Goal: Information Seeking & Learning: Learn about a topic

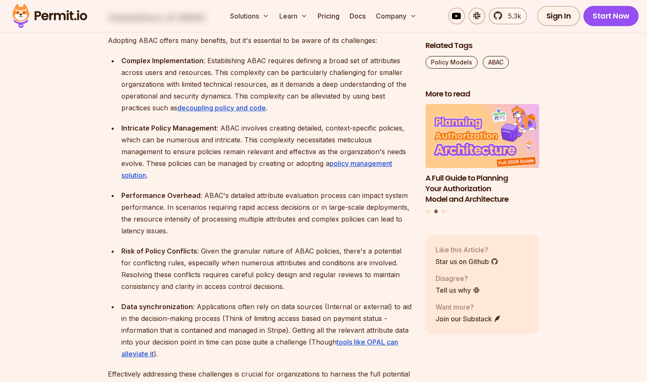
scroll to position [2105, 0]
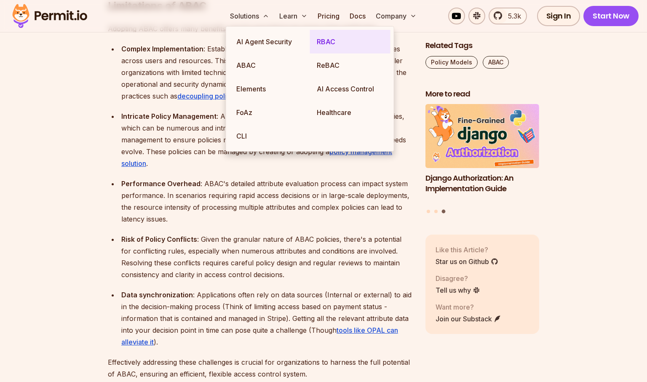
click at [328, 44] on link "RBAC" at bounding box center [350, 42] width 80 height 24
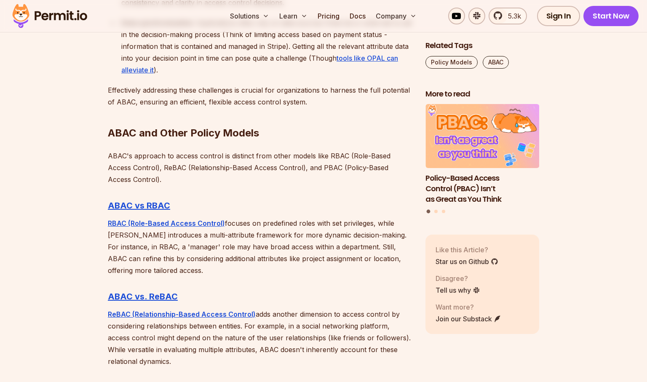
scroll to position [2442, 0]
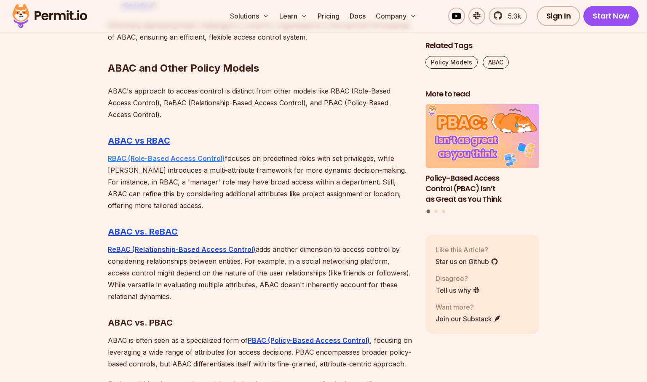
click at [205, 154] on strong "RBAC (Role-Based Access Control)" at bounding box center [166, 158] width 117 height 8
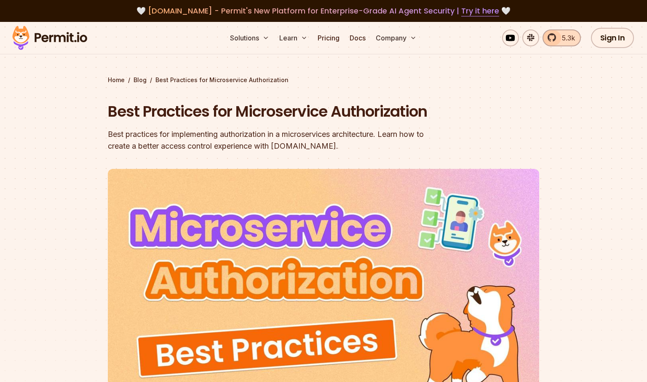
click at [567, 38] on span "5.3k" at bounding box center [566, 38] width 18 height 10
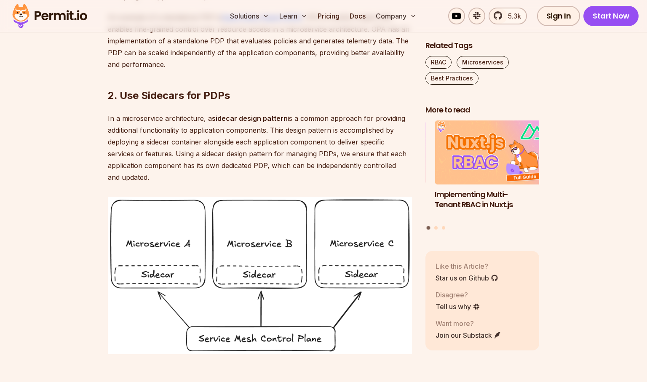
scroll to position [1066, 0]
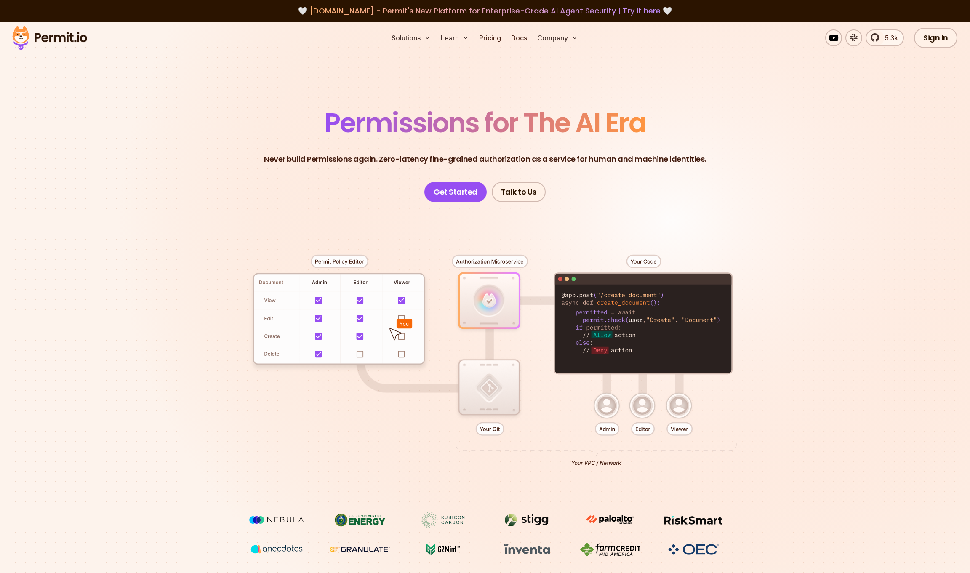
drag, startPoint x: 356, startPoint y: 154, endPoint x: 358, endPoint y: 178, distance: 24.1
click at [356, 178] on header "Permissions for The AI Era Never build Permissions again. Zero-latency fine-gra…" at bounding box center [484, 155] width 589 height 93
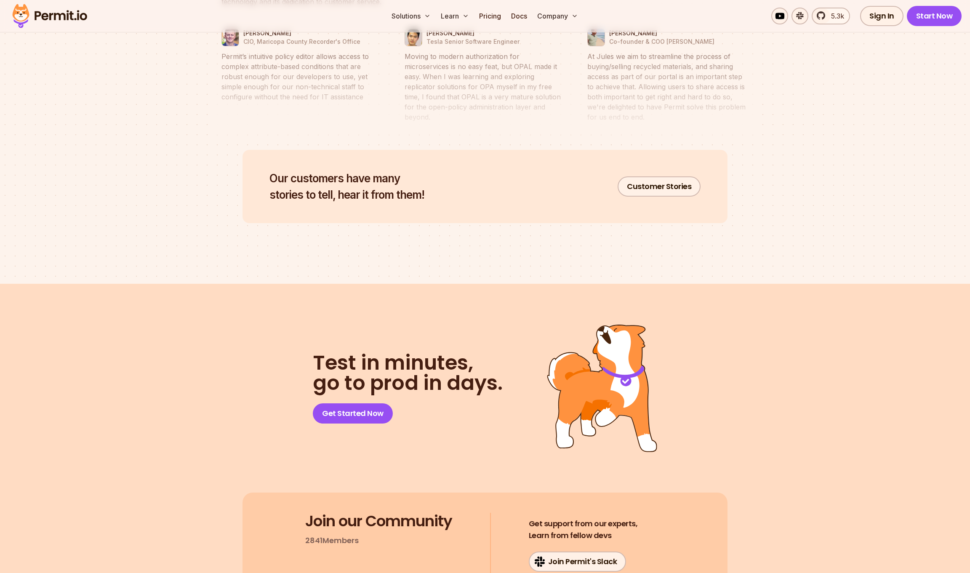
scroll to position [4068, 0]
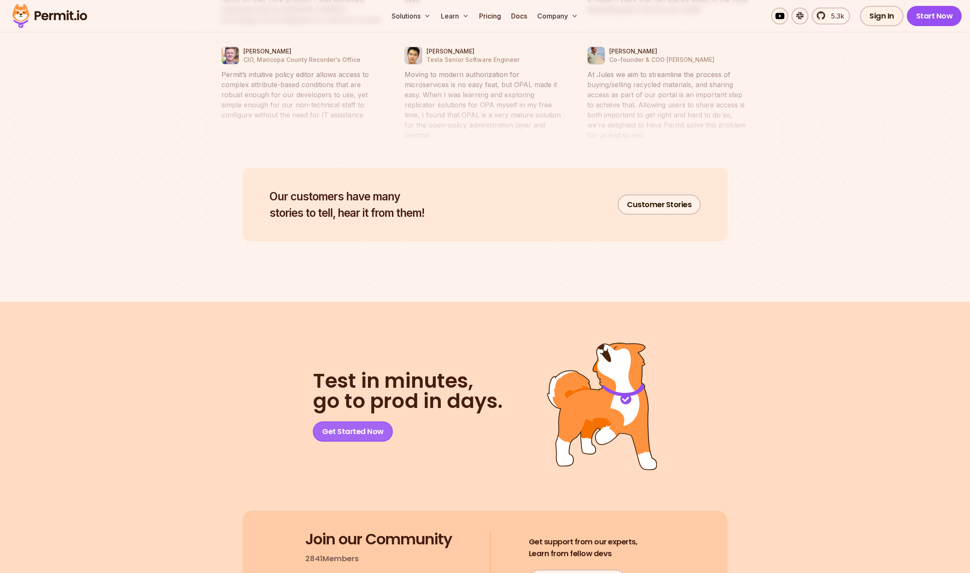
click at [352, 425] on link "Get Started Now" at bounding box center [353, 431] width 80 height 20
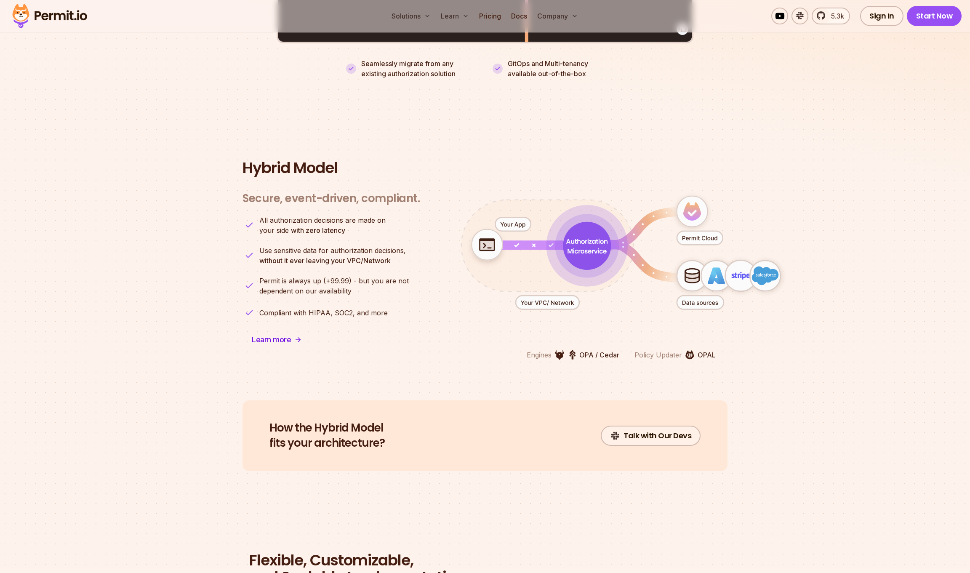
scroll to position [1962, 0]
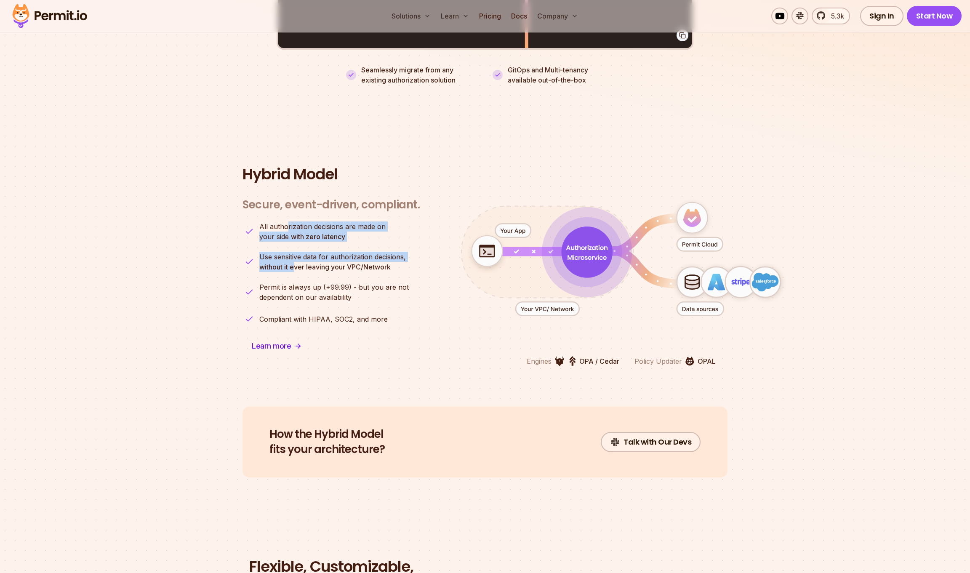
drag, startPoint x: 283, startPoint y: 218, endPoint x: 299, endPoint y: 264, distance: 49.1
click at [299, 264] on ul "All authorization decisions are made on your side with zero latency Use sensiti…" at bounding box center [331, 273] width 177 height 104
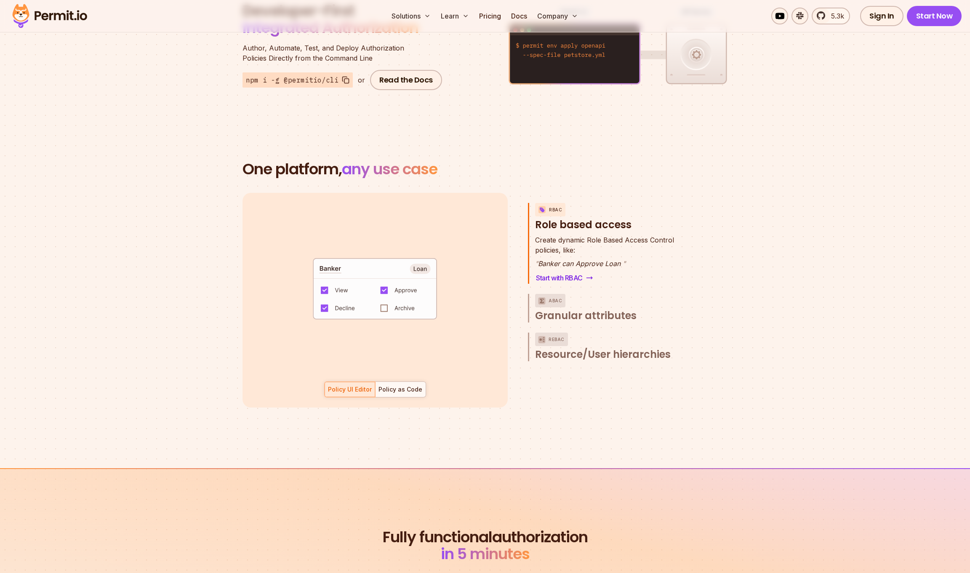
scroll to position [1036, 0]
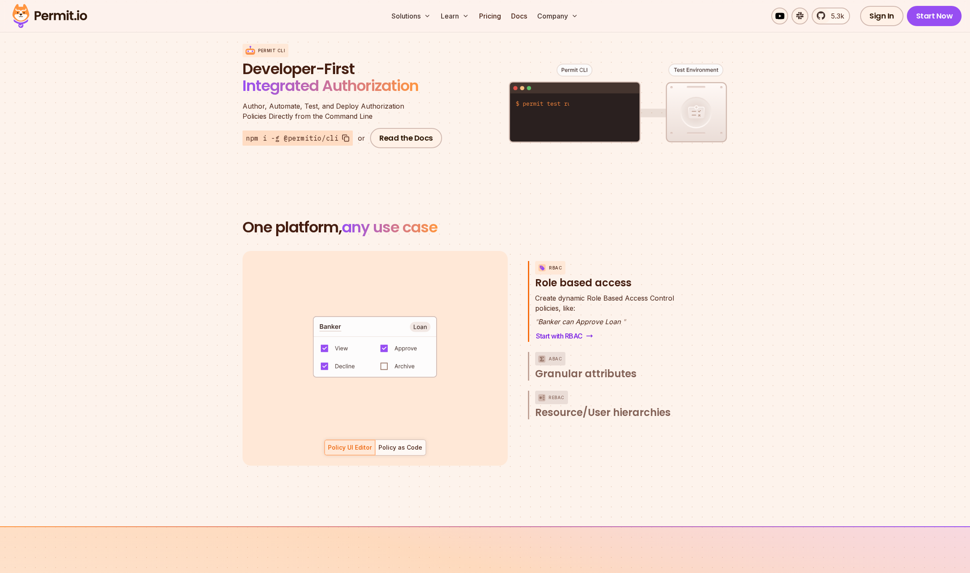
click at [610, 367] on span "Granular attributes" at bounding box center [585, 373] width 101 height 13
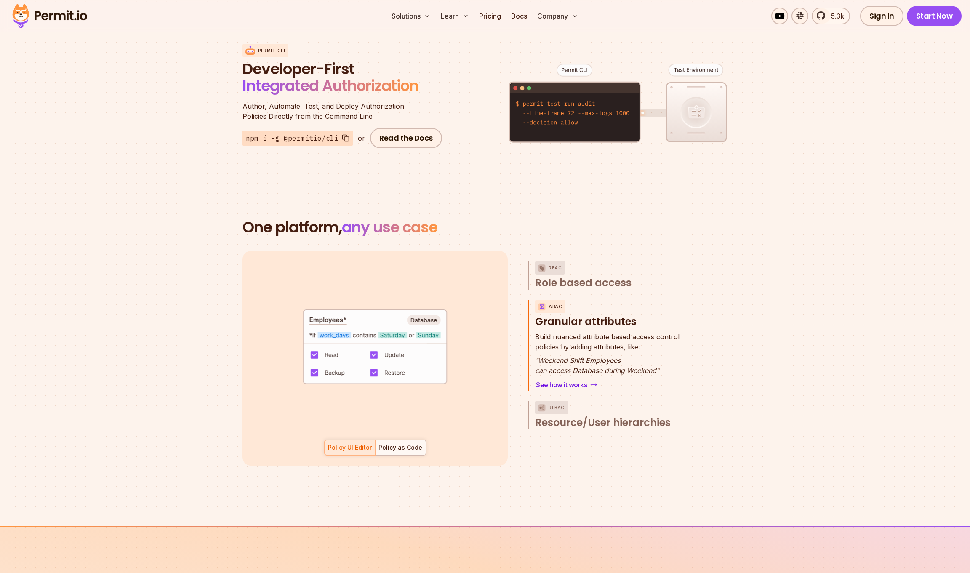
scroll to position [1120, 0]
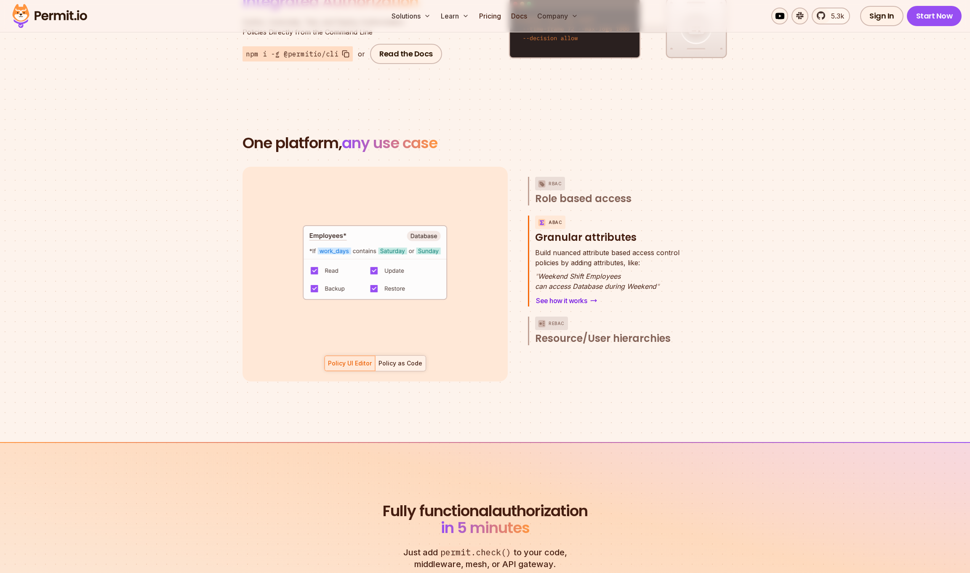
click at [411, 359] on div "Policy as Code" at bounding box center [401, 363] width 44 height 8
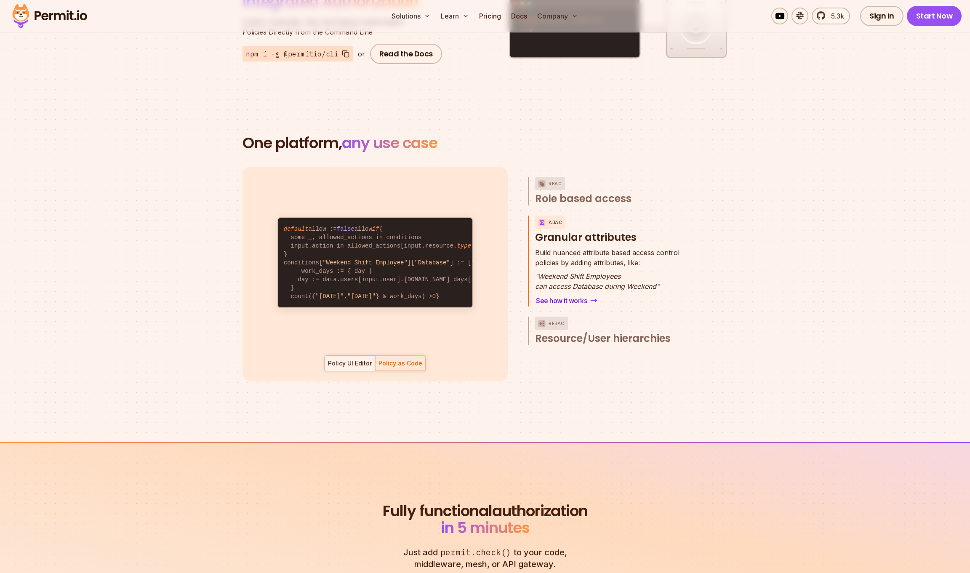
click at [347, 359] on div "Policy UI Editor" at bounding box center [350, 363] width 44 height 8
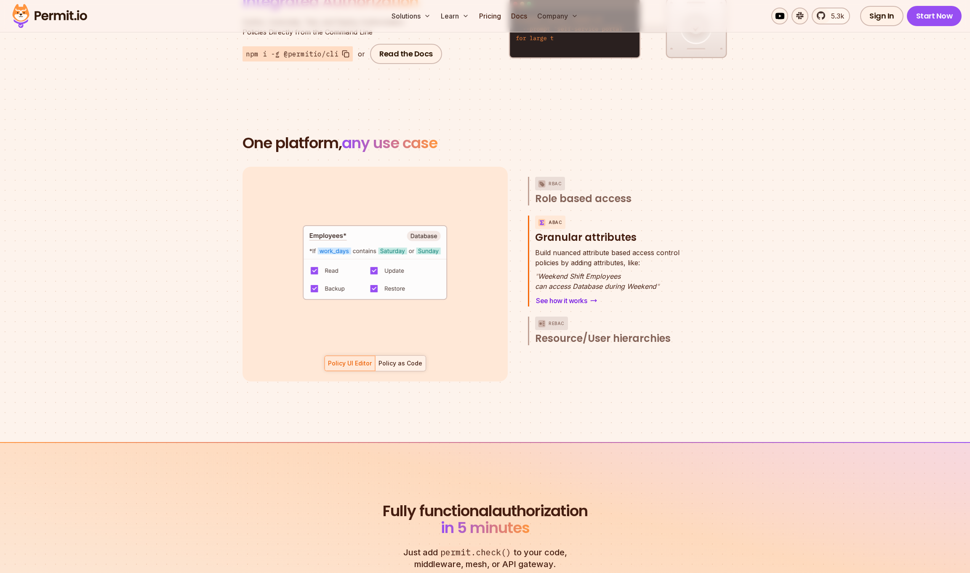
click at [381, 359] on div "Policy as Code" at bounding box center [401, 363] width 44 height 8
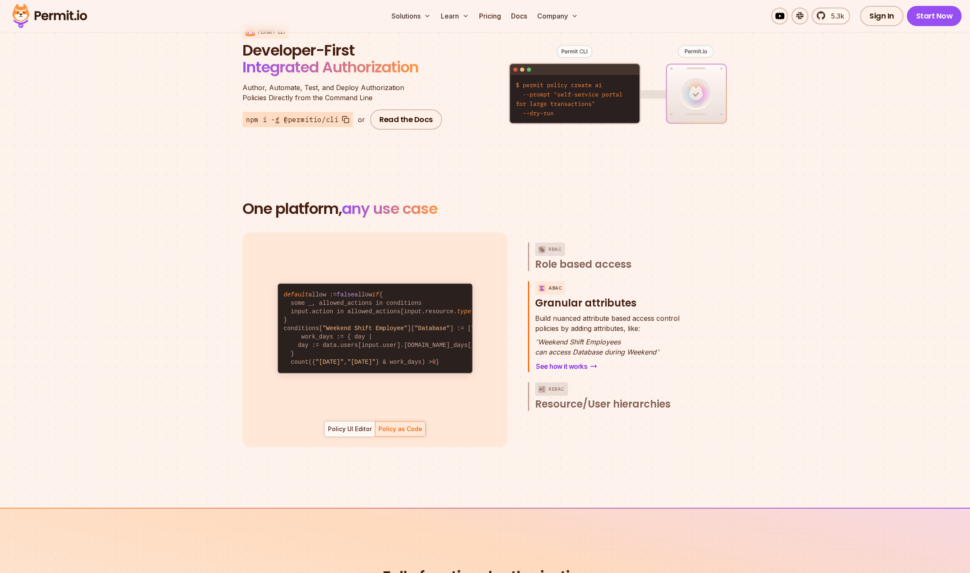
scroll to position [1036, 0]
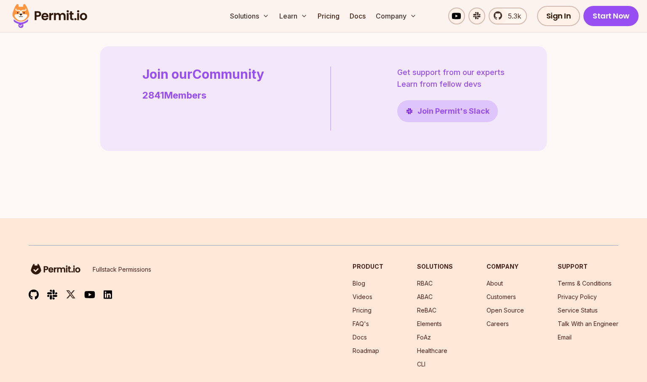
scroll to position [2439, 0]
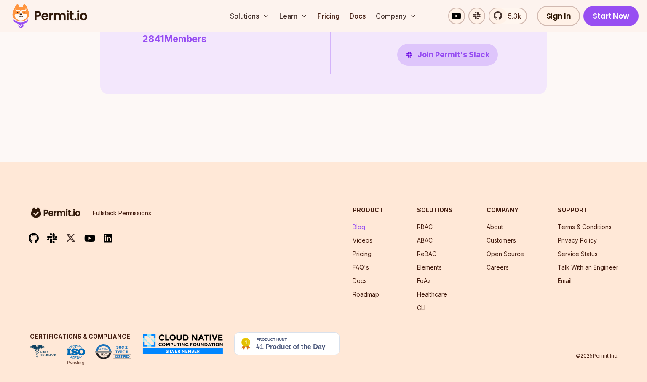
click at [357, 223] on link "Blog" at bounding box center [358, 226] width 13 height 7
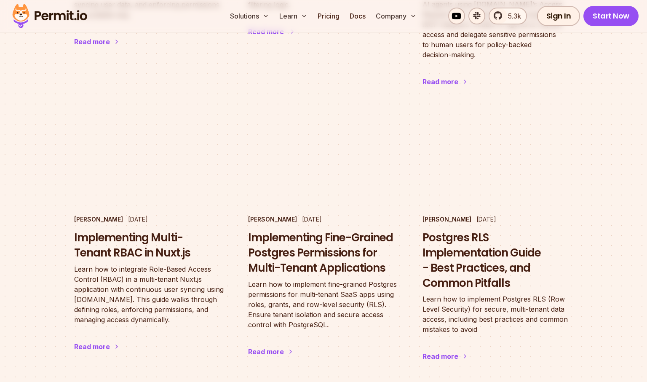
scroll to position [1066, 0]
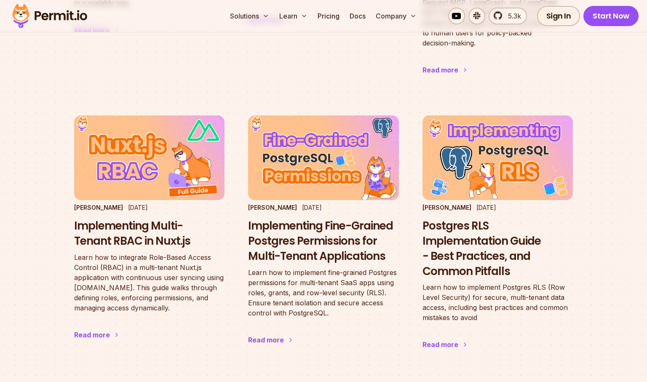
drag, startPoint x: 141, startPoint y: 186, endPoint x: 23, endPoint y: 231, distance: 126.2
click at [23, 231] on main "Featured Stories [PERSON_NAME] & [PERSON_NAME] [DATE] The State of Authorizatio…" at bounding box center [323, 20] width 647 height 2130
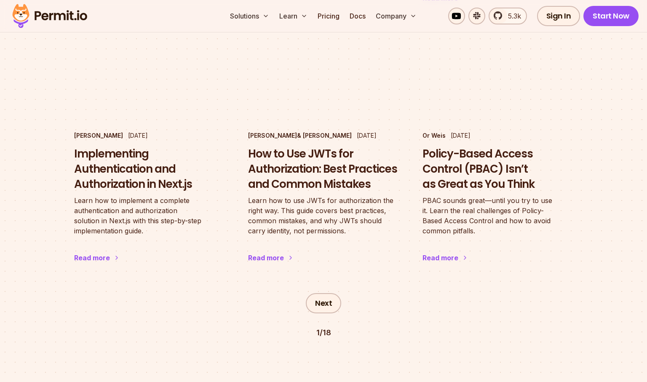
scroll to position [1403, 0]
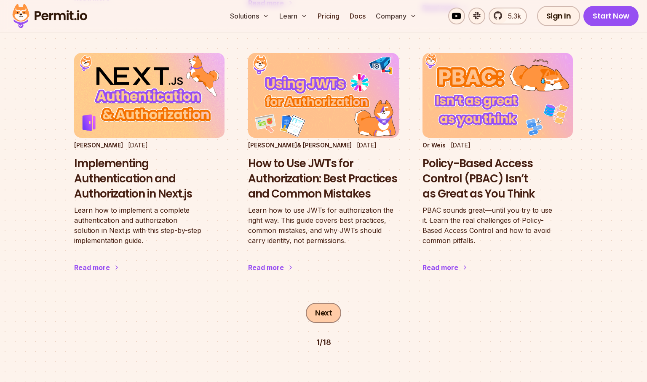
click at [335, 303] on link "Next" at bounding box center [323, 313] width 35 height 20
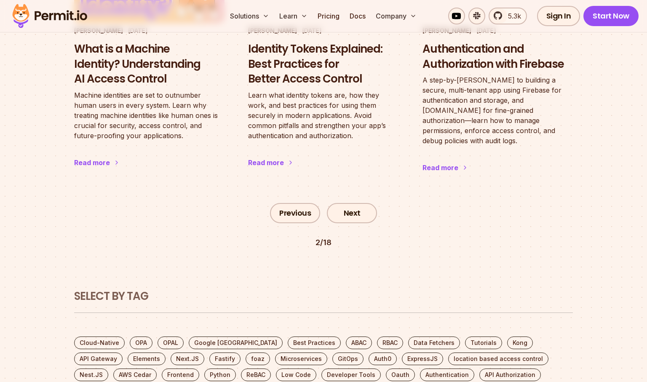
scroll to position [1567, 0]
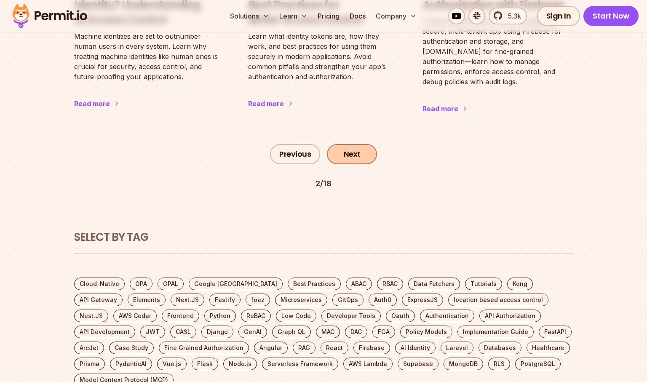
click at [352, 144] on link "Next" at bounding box center [352, 154] width 50 height 20
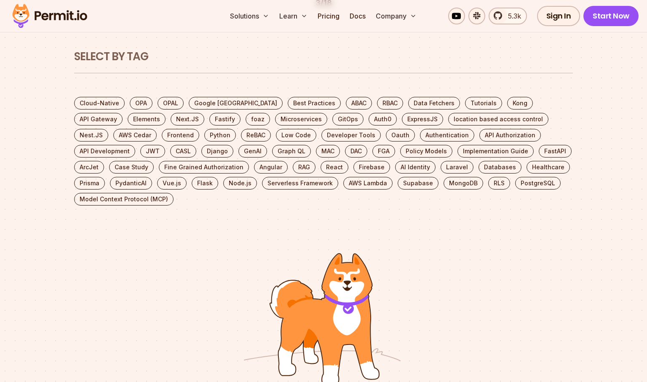
scroll to position [1679, 0]
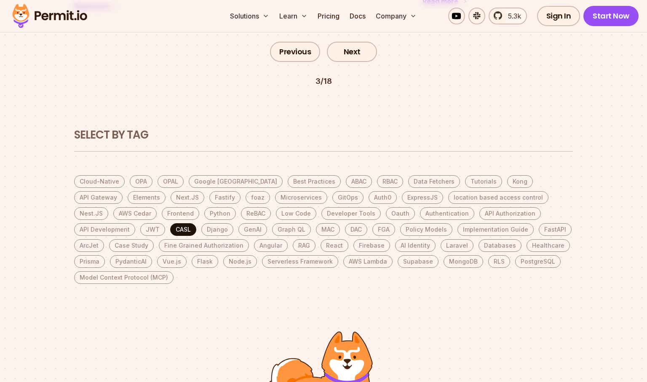
click at [196, 223] on link "CASL" at bounding box center [183, 229] width 26 height 13
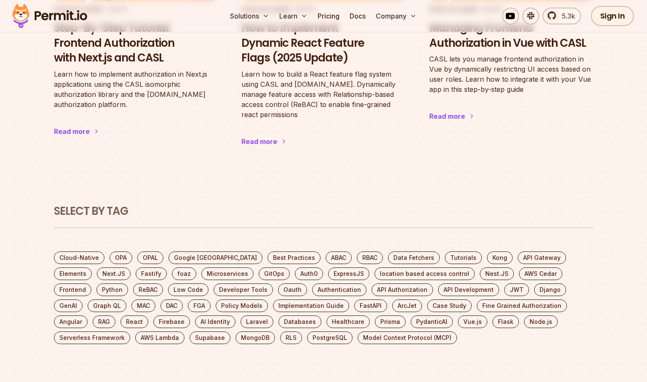
scroll to position [112, 0]
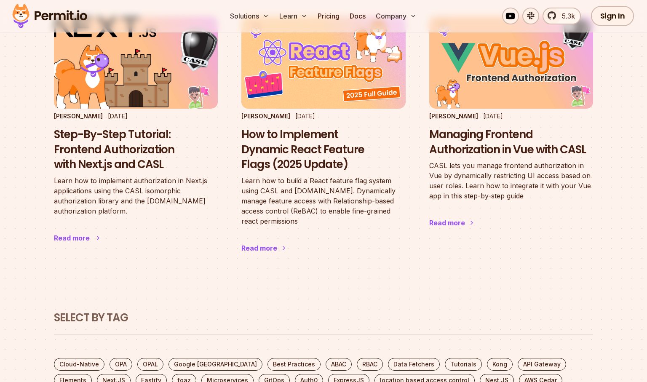
click at [107, 155] on h3 "Step-By-Step Tutorial: Frontend Authorization with Next.js and CASL" at bounding box center [136, 149] width 164 height 45
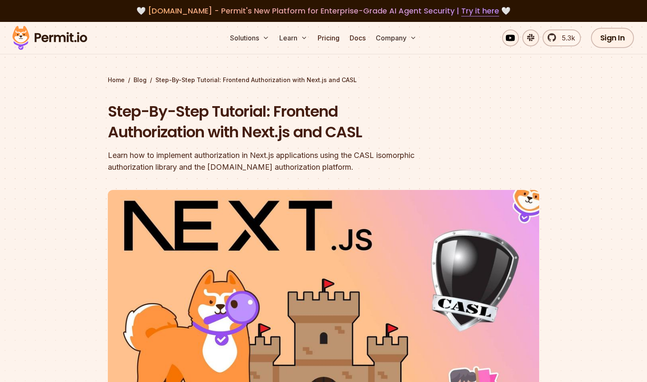
click at [455, 103] on header "Step-By-Step Tutorial: Frontend Authorization with Next.js and CASL Learn how t…" at bounding box center [323, 289] width 431 height 376
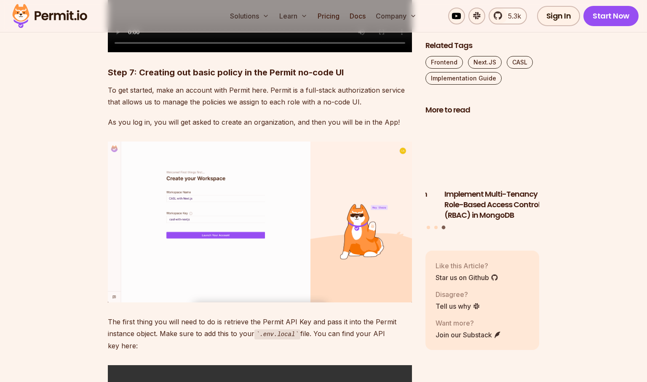
scroll to position [3480, 0]
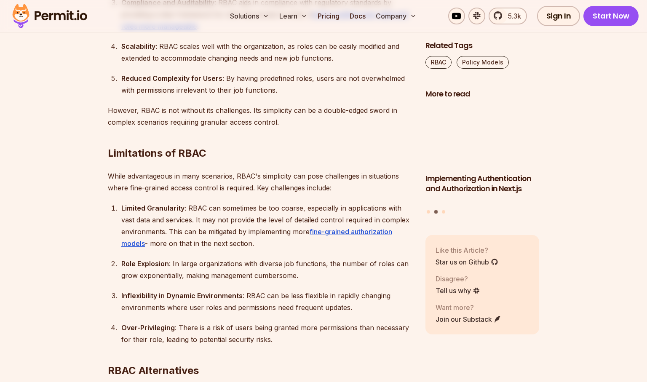
scroll to position [1909, 0]
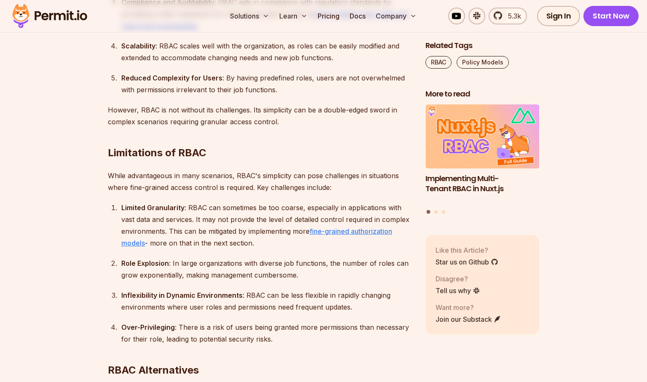
click at [370, 229] on link "fine-grained authorization models" at bounding box center [256, 237] width 271 height 20
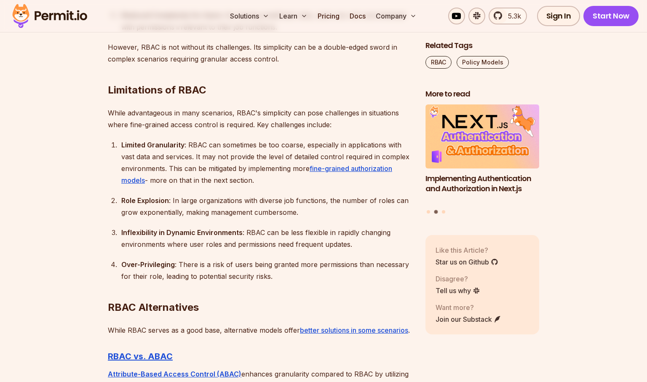
scroll to position [2021, 0]
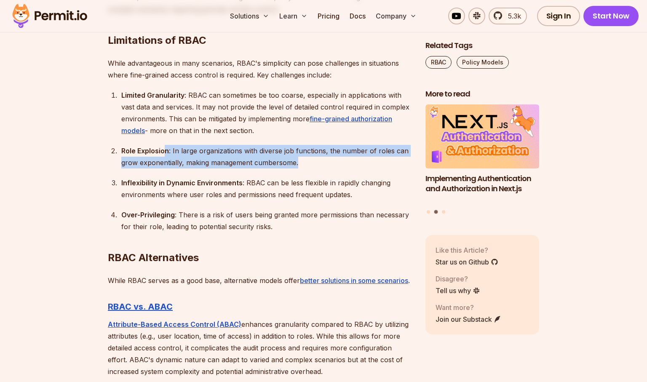
drag, startPoint x: 166, startPoint y: 149, endPoint x: 296, endPoint y: 162, distance: 130.7
click at [296, 162] on div "Role Explosion : In large organizations with diverse job functions, the number …" at bounding box center [266, 157] width 291 height 24
click at [296, 164] on div "Role Explosion : In large organizations with diverse job functions, the number …" at bounding box center [266, 157] width 291 height 24
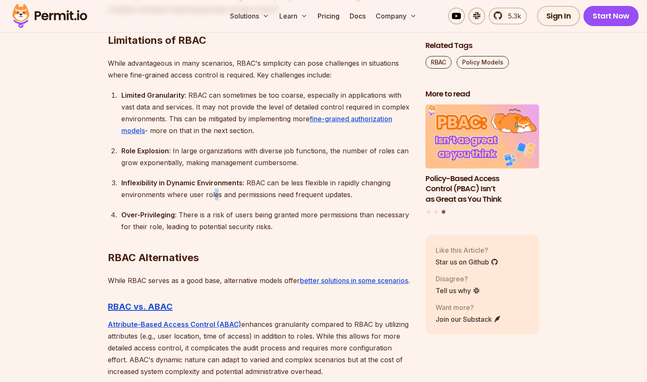
click at [213, 195] on div "Inflexibility in Dynamic Environments : RBAC can be less flexible in rapidly ch…" at bounding box center [266, 189] width 291 height 24
drag, startPoint x: 319, startPoint y: 194, endPoint x: 266, endPoint y: 200, distance: 53.8
click at [266, 200] on ol "Limited Granularity : RBAC can sometimes be too coarse, especially in applicati…" at bounding box center [260, 160] width 304 height 143
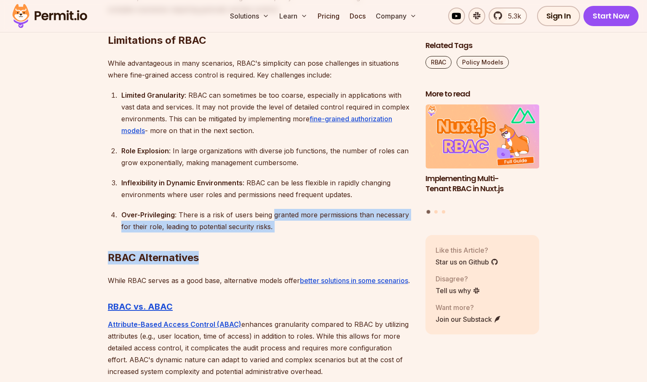
drag, startPoint x: 274, startPoint y: 211, endPoint x: 276, endPoint y: 237, distance: 25.7
click at [276, 234] on h2 "RBAC Alternatives" at bounding box center [260, 240] width 304 height 47
drag, startPoint x: 275, startPoint y: 235, endPoint x: 292, endPoint y: 213, distance: 28.5
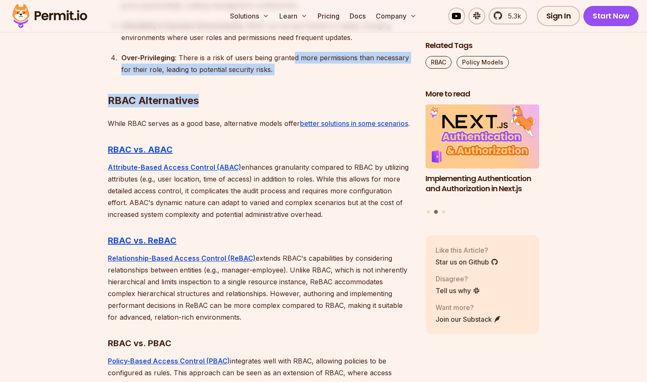
scroll to position [2189, 0]
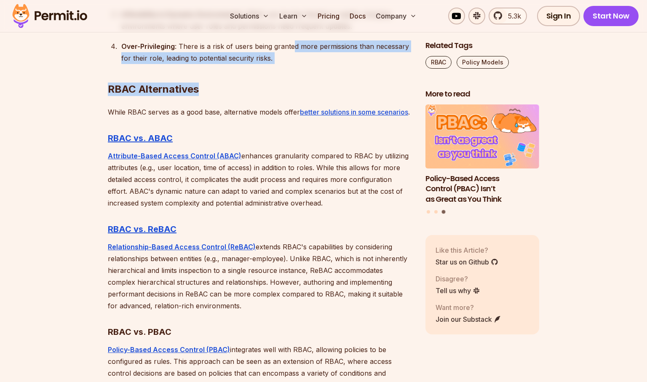
drag, startPoint x: 240, startPoint y: 295, endPoint x: 235, endPoint y: 312, distance: 17.6
click at [235, 312] on p "Relationship-Based Access Control (ReBAC) extends RBAC's capabilities by consid…" at bounding box center [260, 276] width 304 height 71
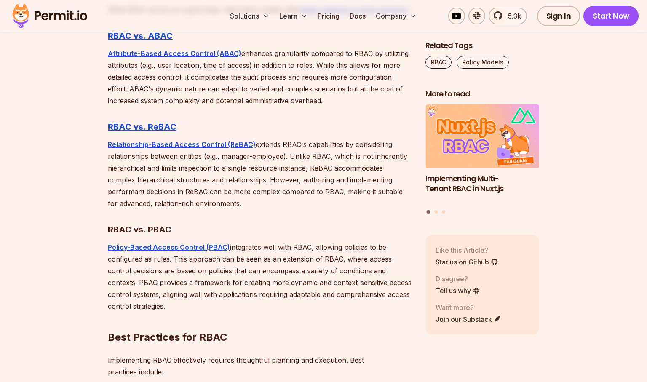
scroll to position [2301, 0]
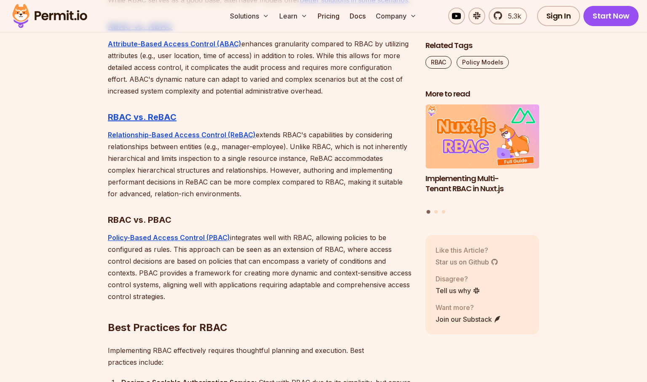
click at [477, 261] on link "Star us on Github" at bounding box center [466, 261] width 63 height 10
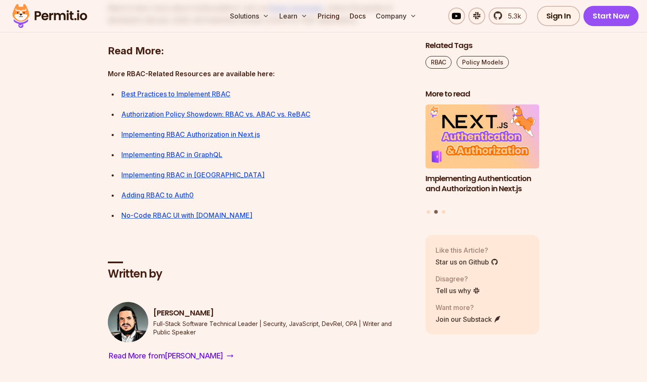
scroll to position [3199, 0]
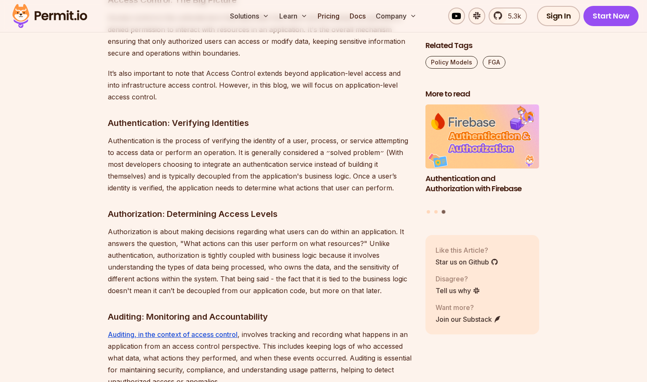
scroll to position [1010, 0]
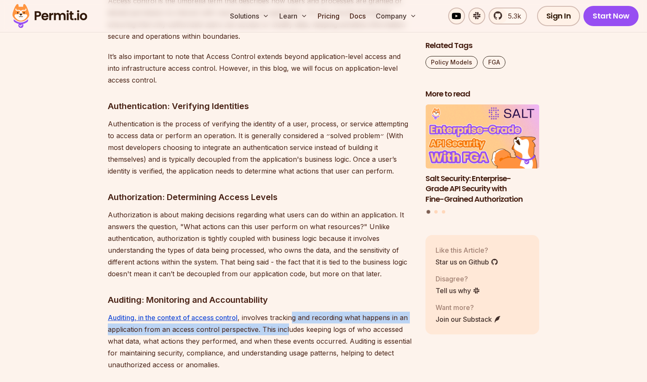
drag, startPoint x: 288, startPoint y: 322, endPoint x: 292, endPoint y: 296, distance: 25.6
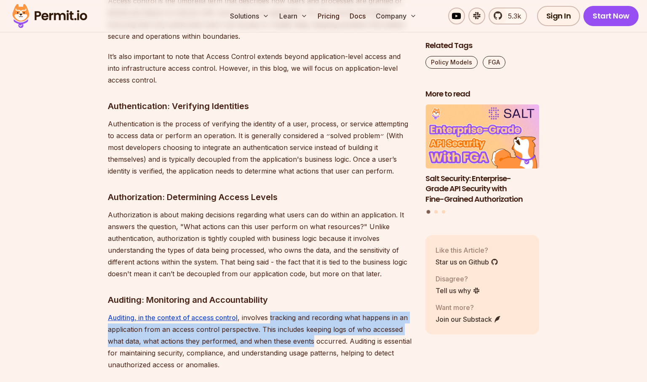
drag, startPoint x: 292, startPoint y: 297, endPoint x: 293, endPoint y: 326, distance: 29.5
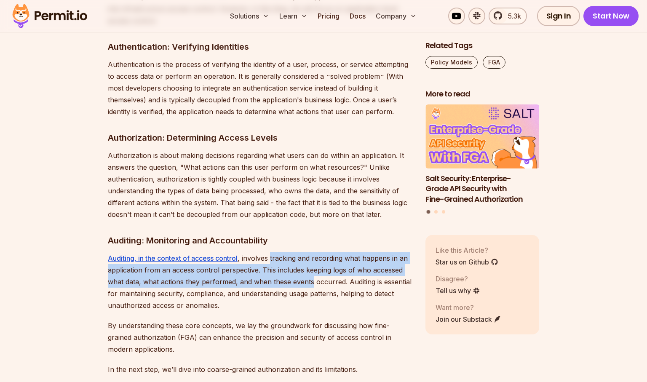
scroll to position [1122, 0]
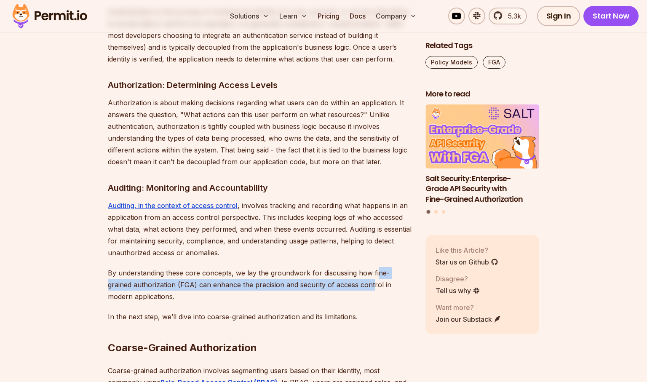
drag, startPoint x: 377, startPoint y: 249, endPoint x: 369, endPoint y: 276, distance: 27.7
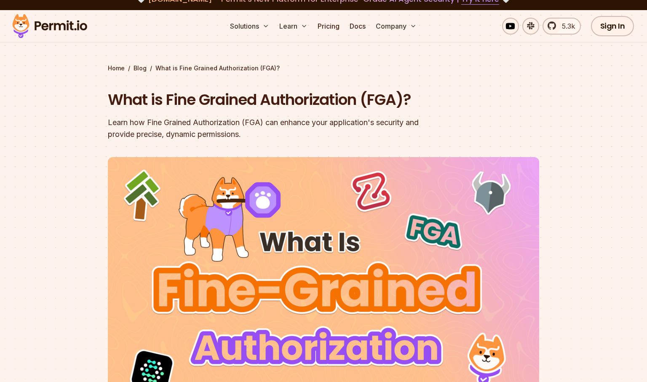
scroll to position [0, 0]
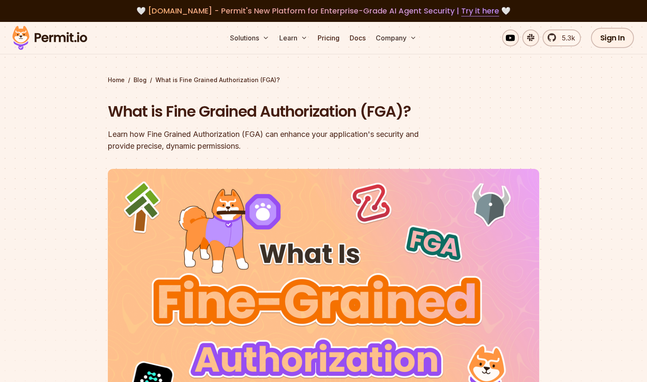
click at [378, 117] on h1 "What is Fine Grained Authorization (FGA)?" at bounding box center [269, 111] width 323 height 21
copy h1 "FGA"
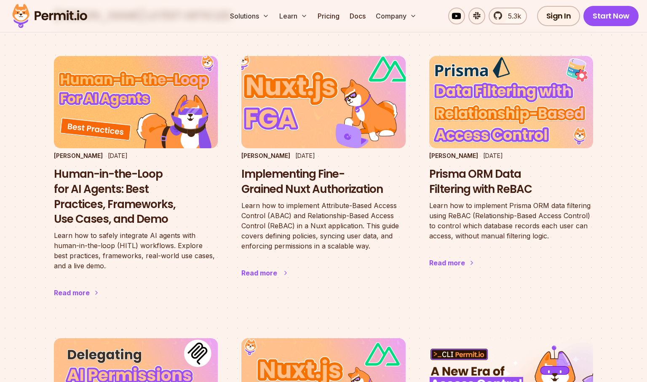
scroll to position [56, 0]
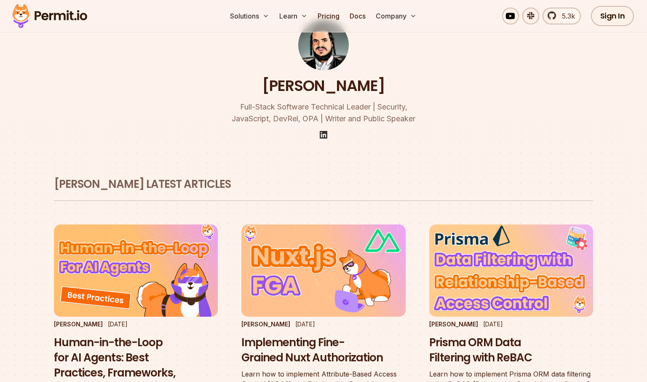
click at [318, 134] on img at bounding box center [323, 135] width 10 height 10
